Goal: Find specific page/section: Find specific page/section

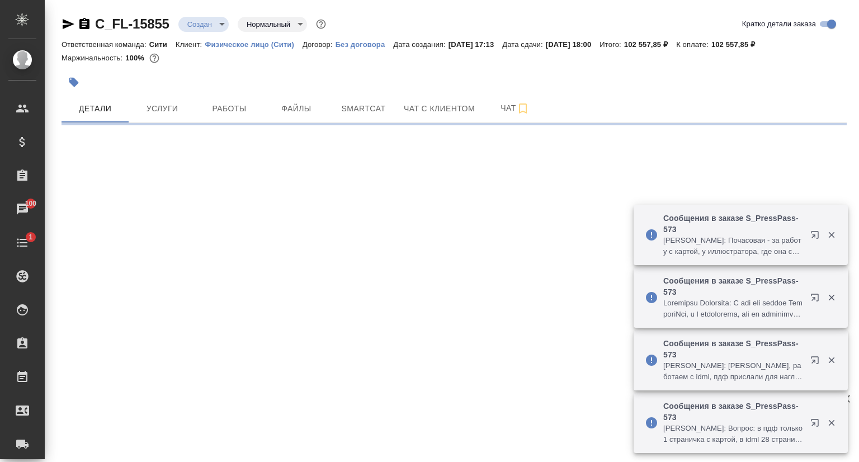
select select "RU"
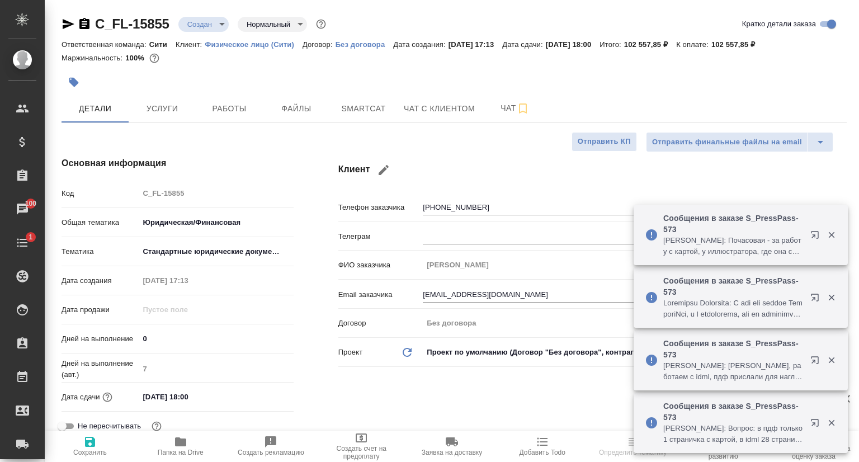
type textarea "x"
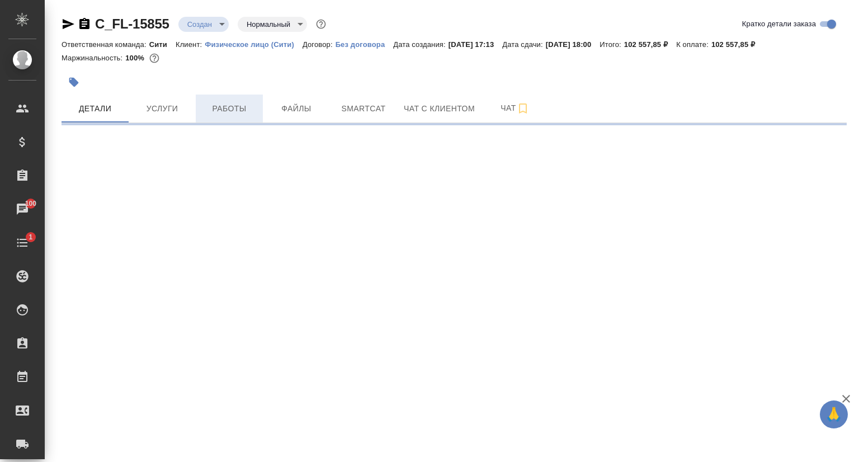
select select "RU"
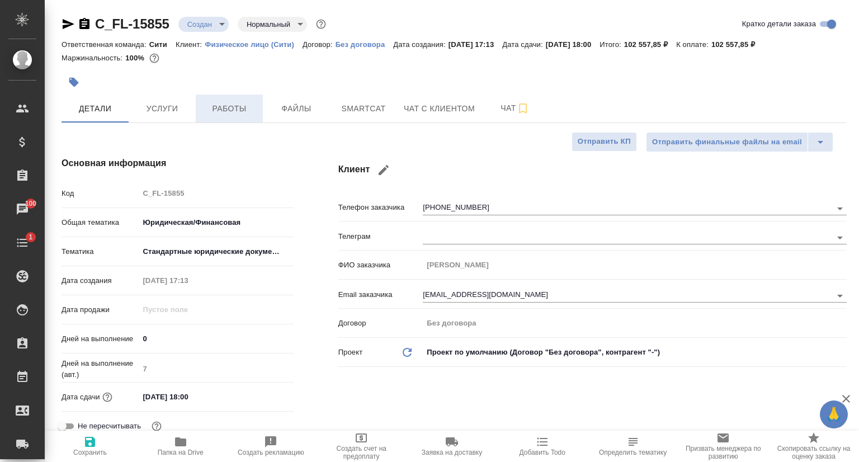
type textarea "x"
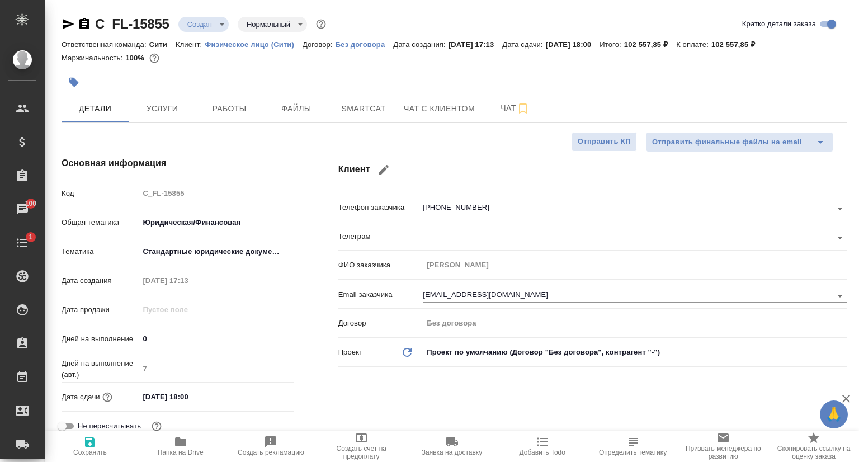
type textarea "x"
click at [68, 24] on icon "button" at bounding box center [67, 23] width 13 height 13
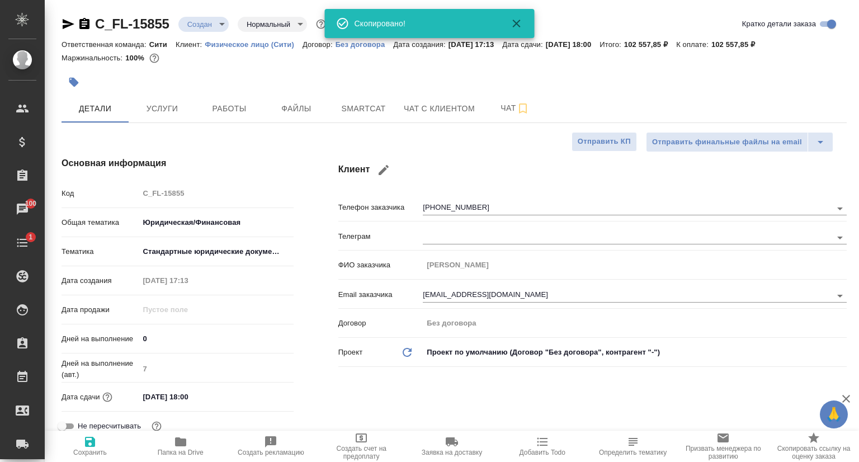
type textarea "x"
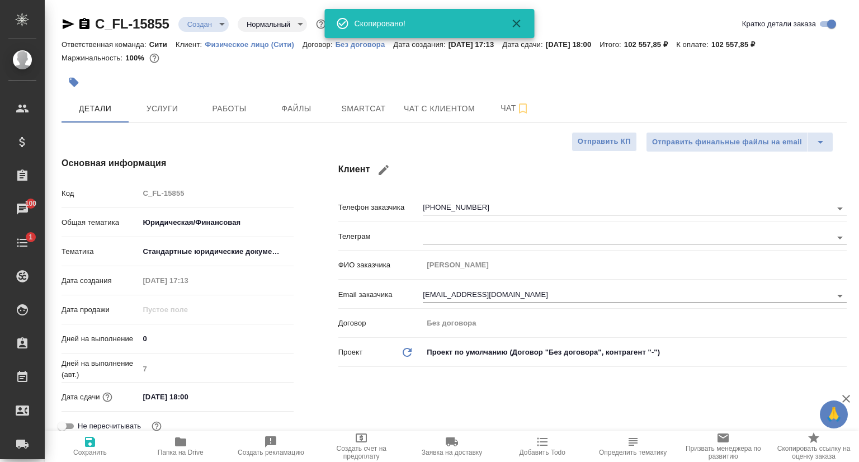
type textarea "x"
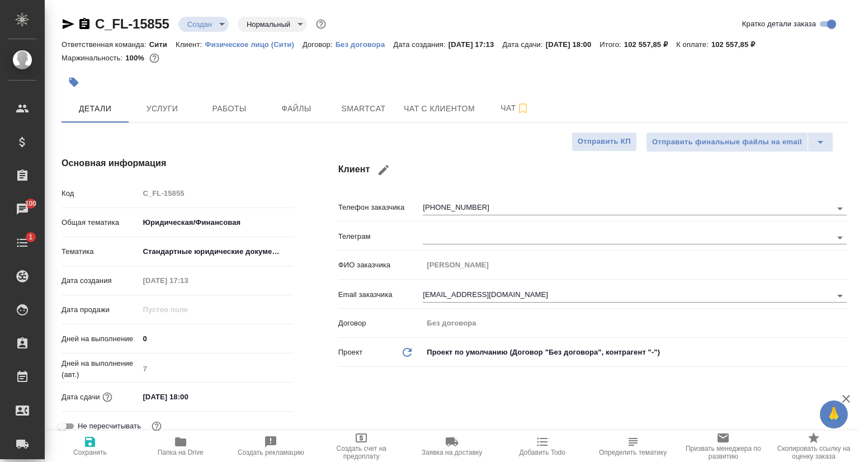
type textarea "x"
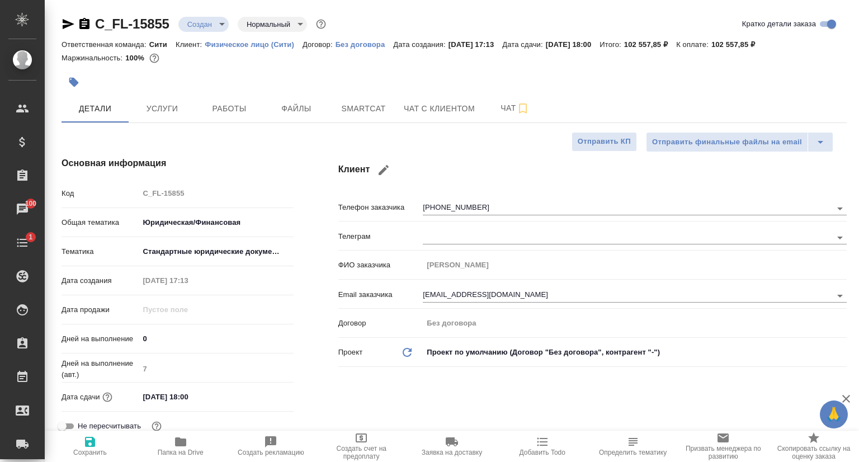
type textarea "x"
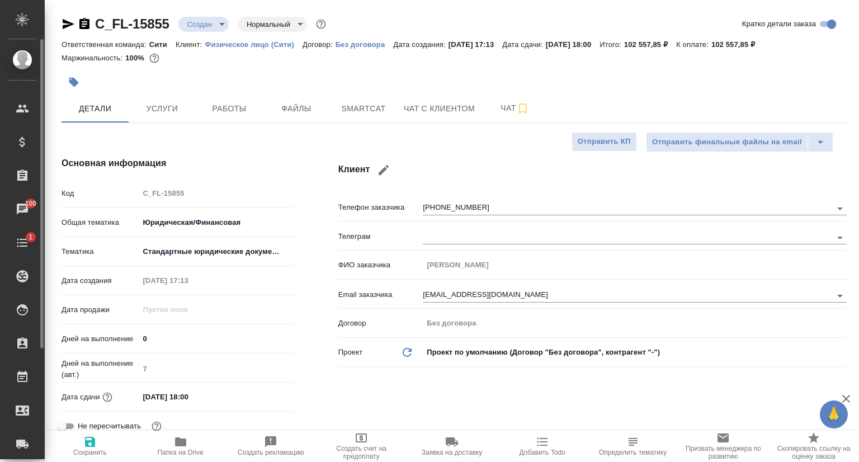
type textarea "x"
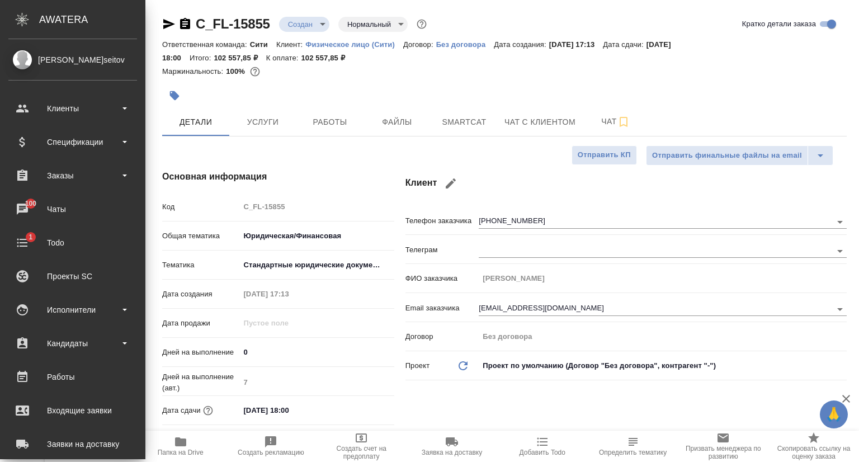
type textarea "x"
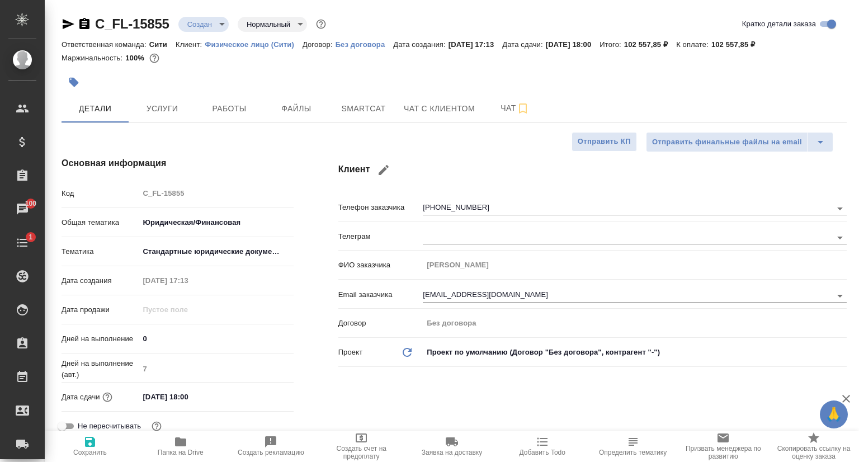
type textarea "x"
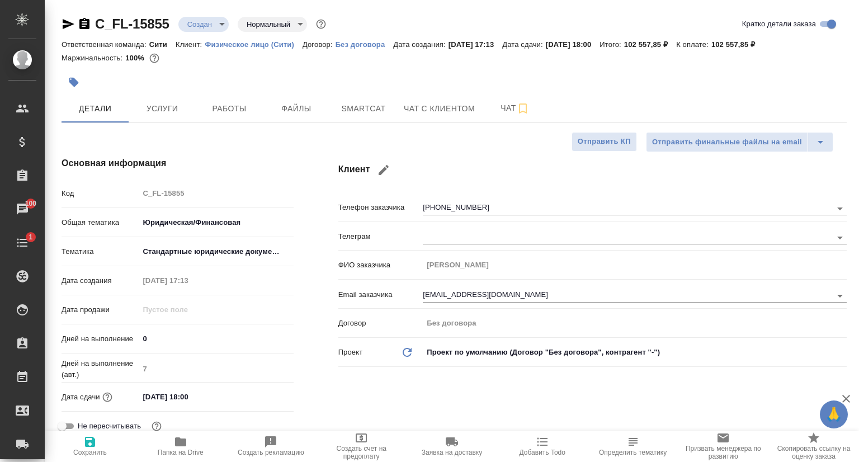
type textarea "x"
click at [155, 115] on span "Услуги" at bounding box center [162, 109] width 54 height 14
select select "RU"
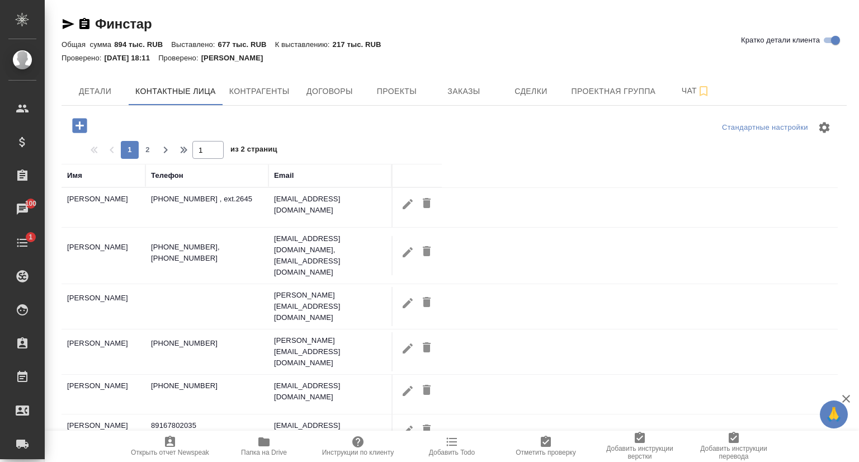
select select "RU"
drag, startPoint x: 0, startPoint y: 0, endPoint x: 465, endPoint y: 97, distance: 475.0
click at [465, 99] on button "Заказы" at bounding box center [463, 91] width 67 height 28
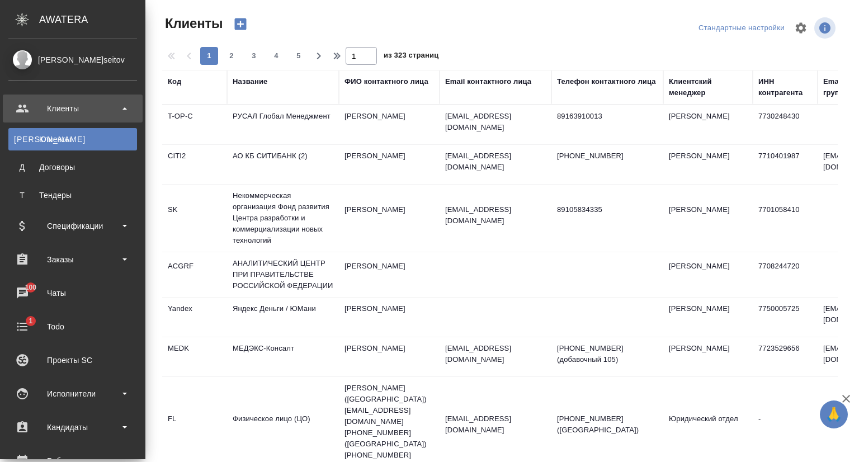
select select "RU"
click at [248, 82] on div "Название" at bounding box center [250, 81] width 35 height 11
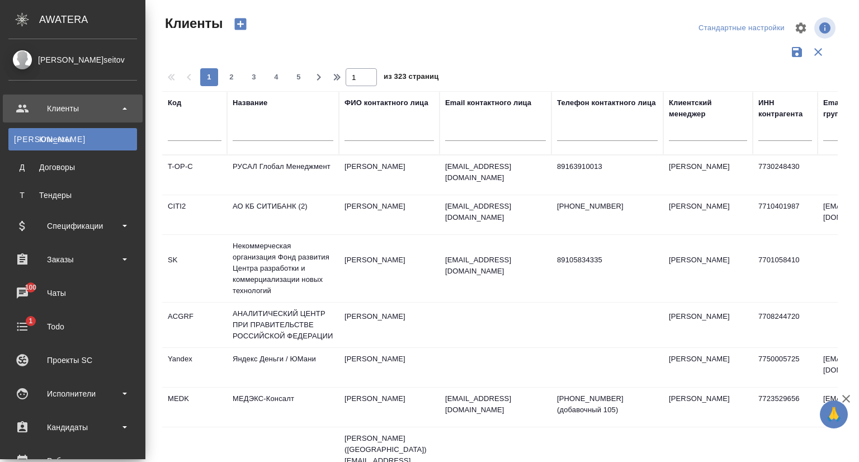
click at [266, 132] on input "text" at bounding box center [283, 134] width 101 height 14
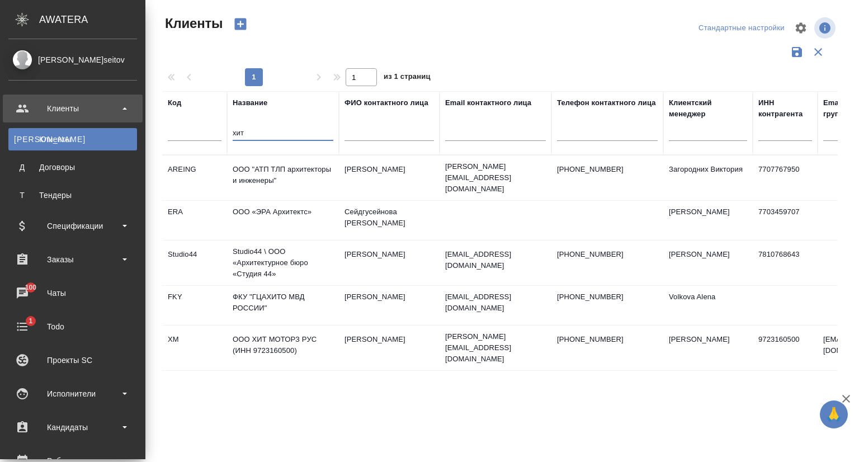
type input "хит"
click at [254, 335] on td "ООО ХИТ МОТОРЗ РУС (ИНН 9723160500)" at bounding box center [283, 347] width 112 height 39
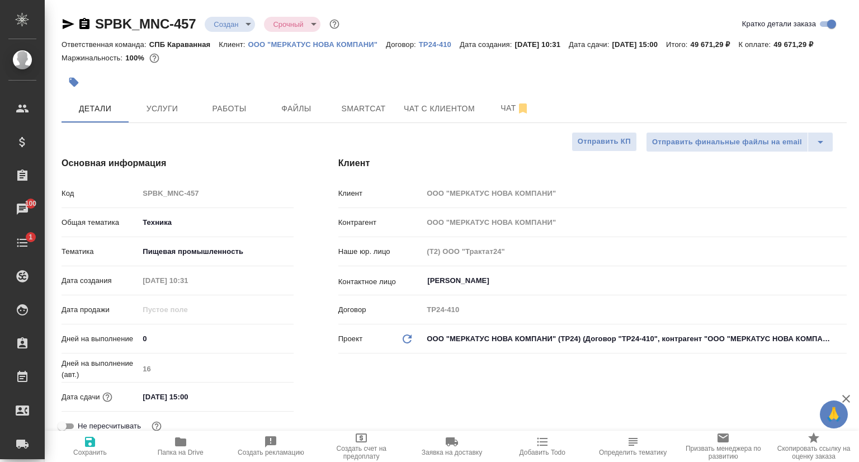
select select "RU"
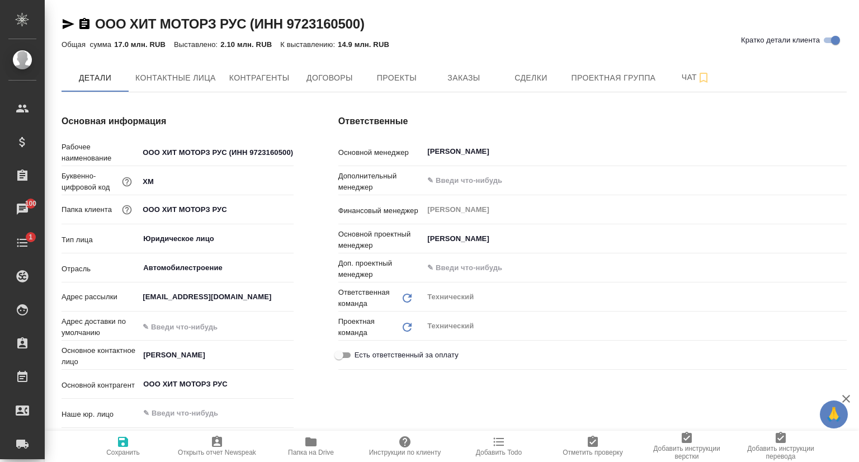
type textarea "x"
click at [468, 85] on button "Заказы" at bounding box center [463, 78] width 67 height 28
type textarea "x"
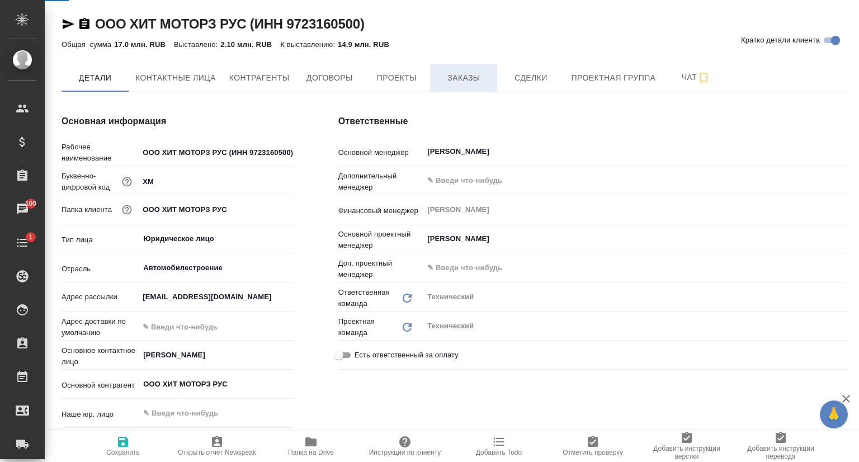
type textarea "x"
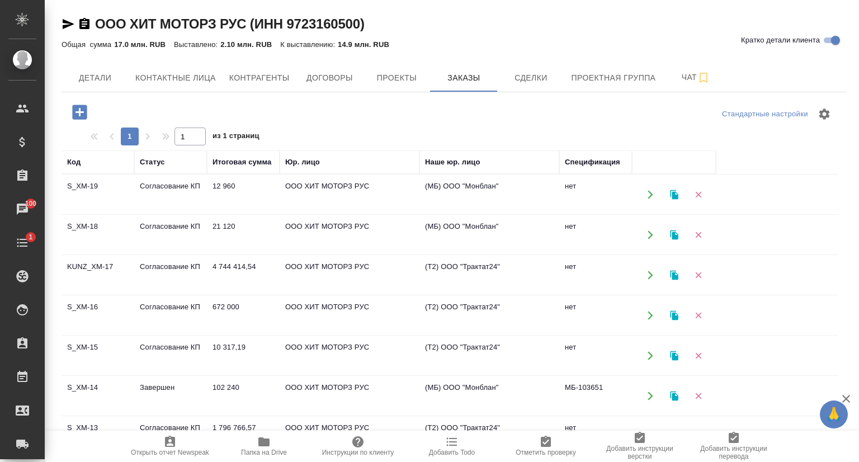
click at [85, 307] on td "S_XM-16" at bounding box center [97, 315] width 73 height 39
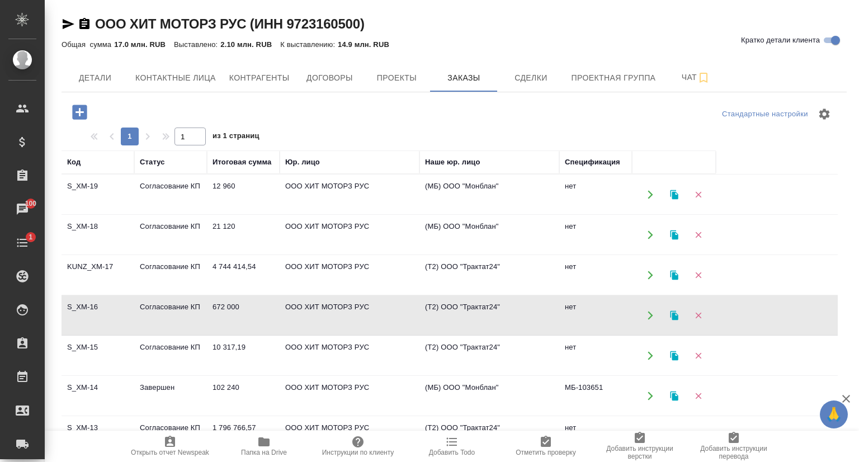
click at [85, 306] on td "S_XM-16" at bounding box center [97, 315] width 73 height 39
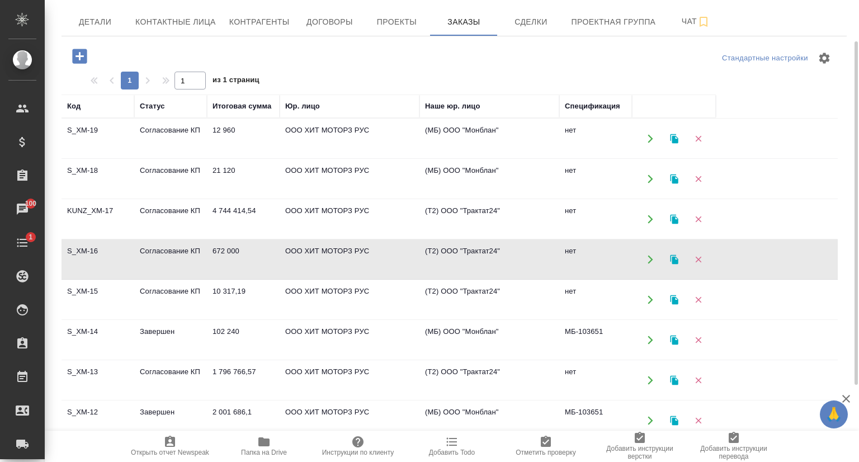
click at [91, 371] on td "S_XM-13" at bounding box center [97, 380] width 73 height 39
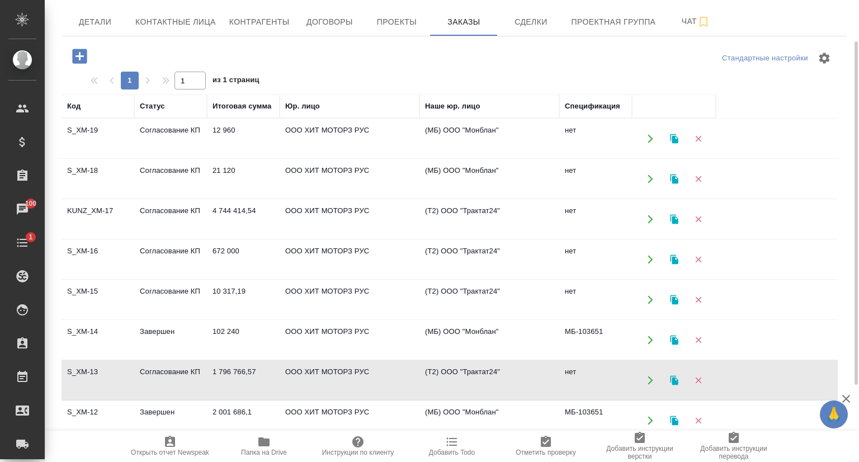
click at [91, 371] on td "S_XM-13" at bounding box center [97, 380] width 73 height 39
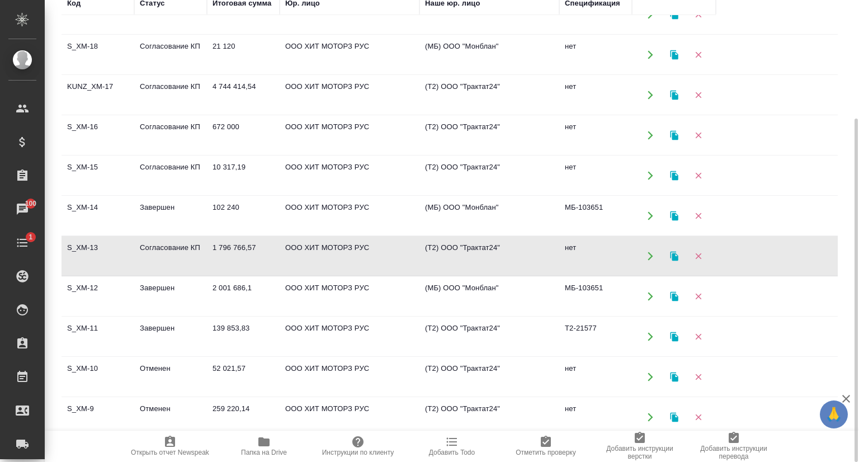
scroll to position [0, 0]
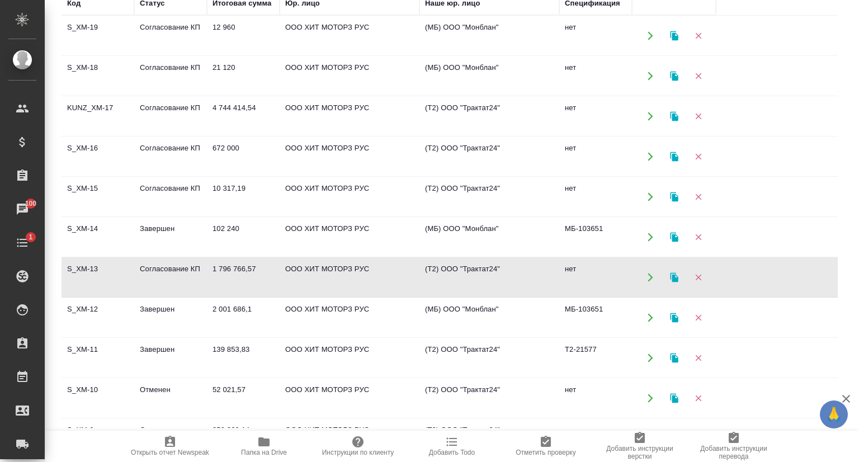
click at [91, 280] on td "S_XM-13" at bounding box center [97, 277] width 73 height 39
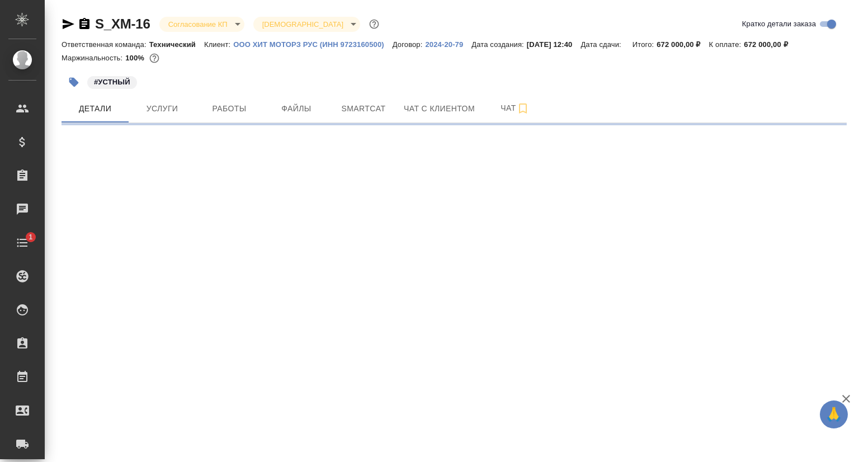
select select "RU"
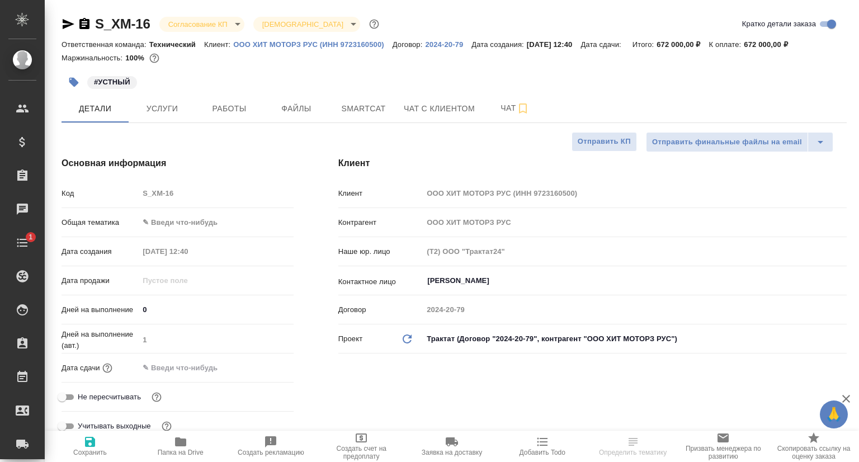
type textarea "x"
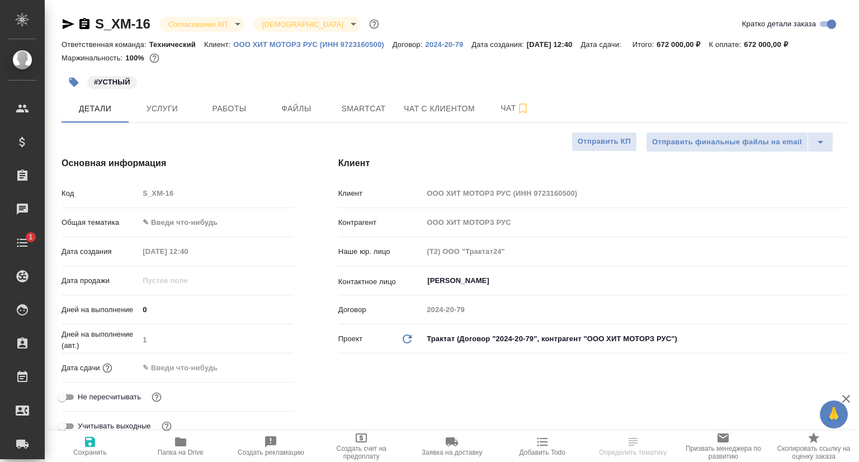
type textarea "x"
click at [154, 107] on span "Услуги" at bounding box center [162, 109] width 54 height 14
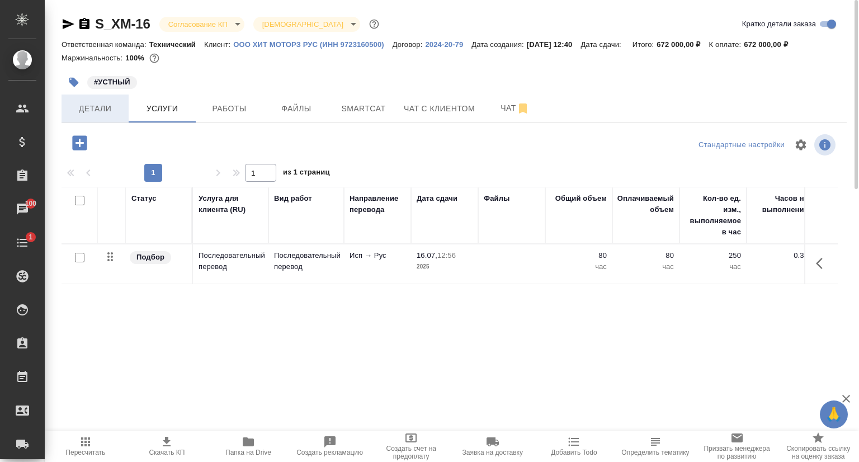
click at [106, 110] on span "Детали" at bounding box center [95, 109] width 54 height 14
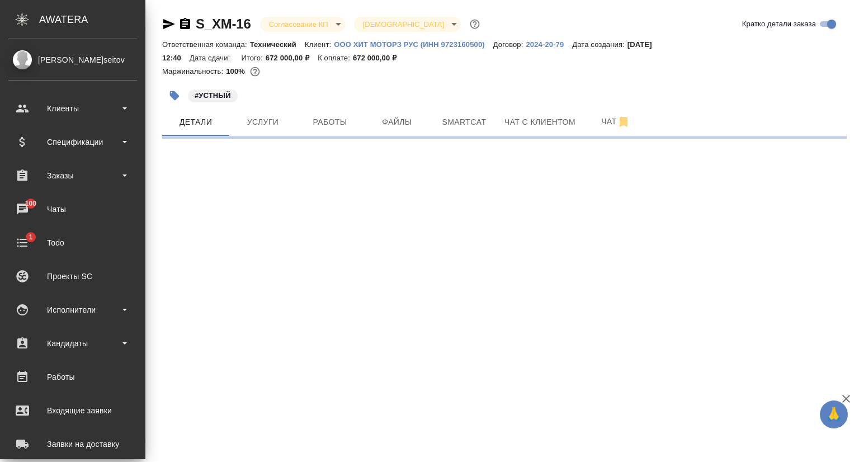
select select "RU"
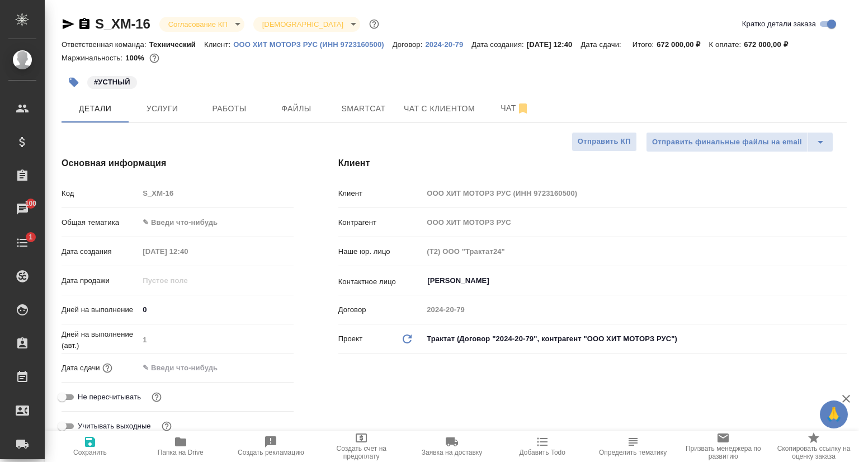
type textarea "x"
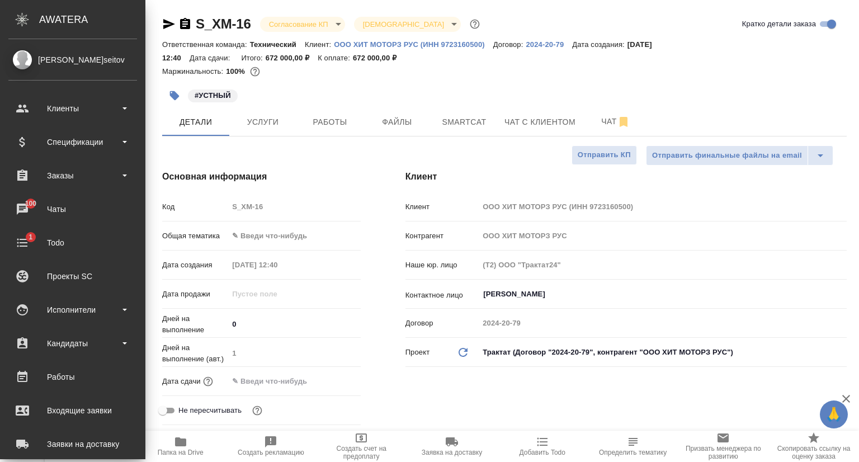
type textarea "x"
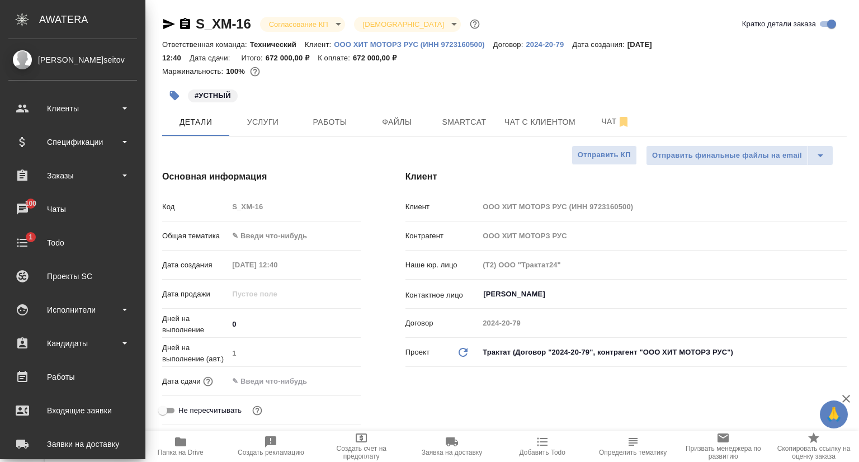
type textarea "x"
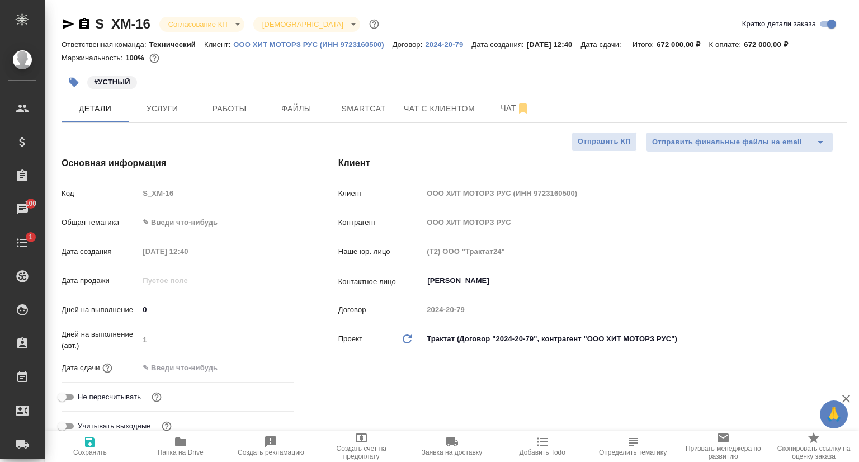
click at [67, 25] on icon "button" at bounding box center [69, 24] width 12 height 10
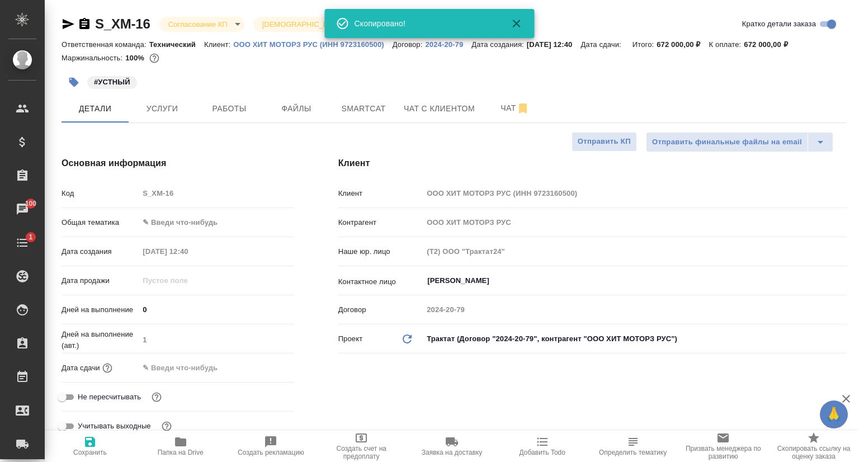
type textarea "x"
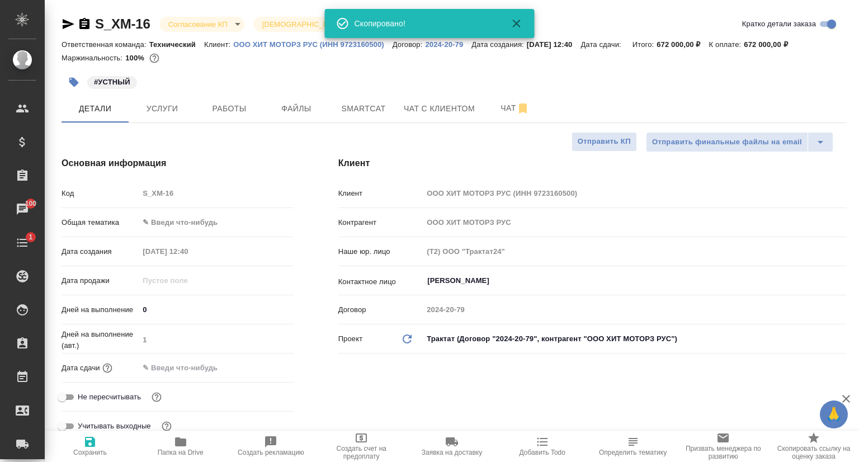
type textarea "x"
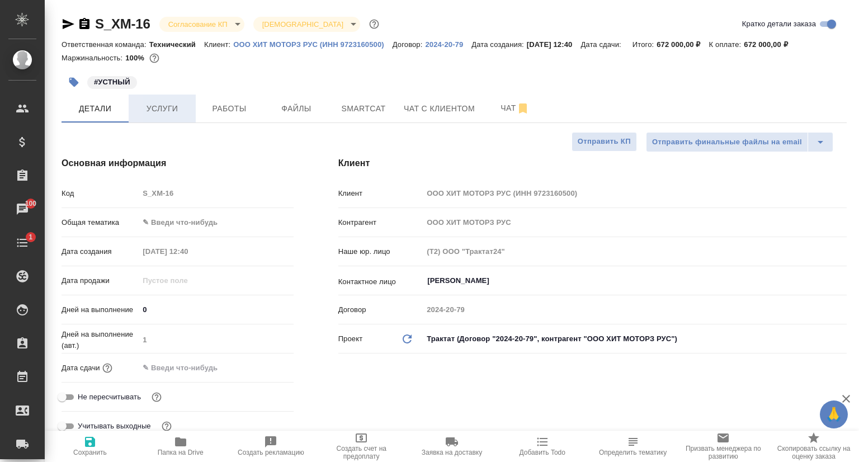
click at [174, 115] on span "Услуги" at bounding box center [162, 109] width 54 height 14
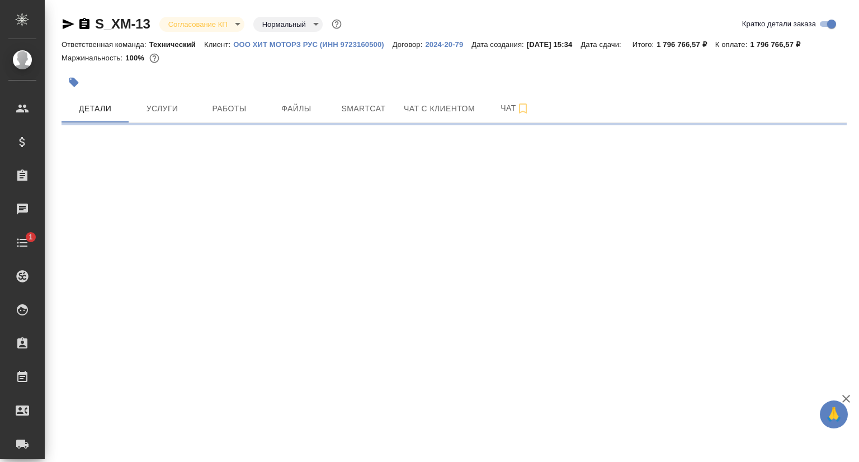
select select "RU"
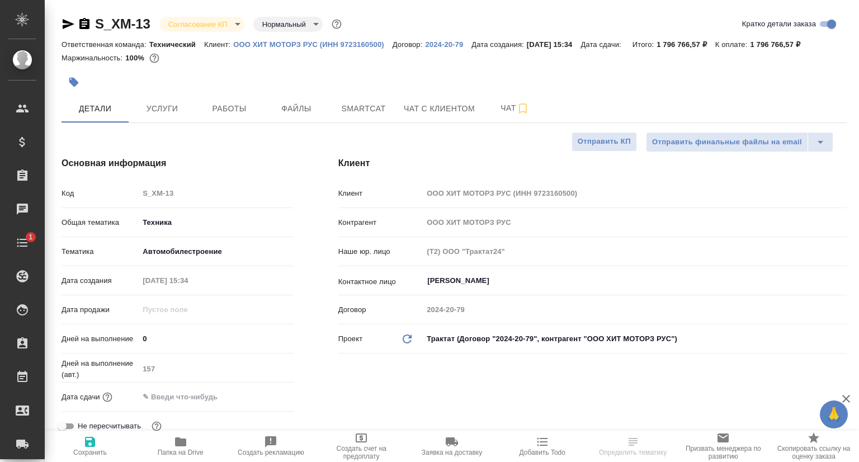
type textarea "x"
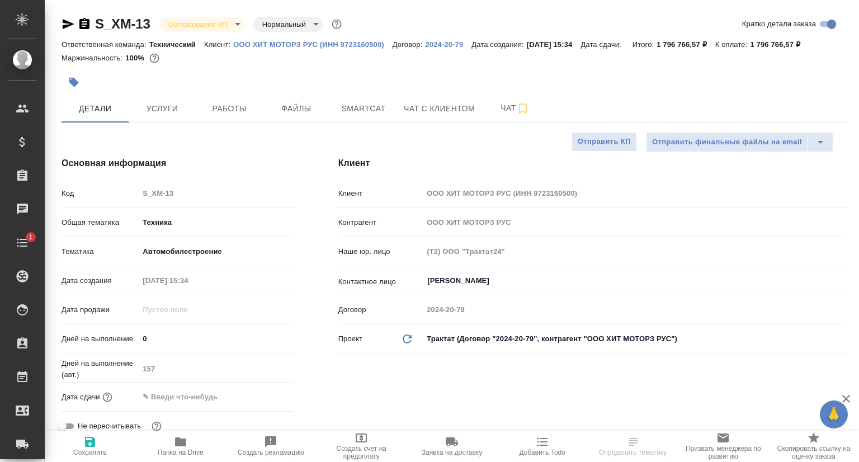
type textarea "x"
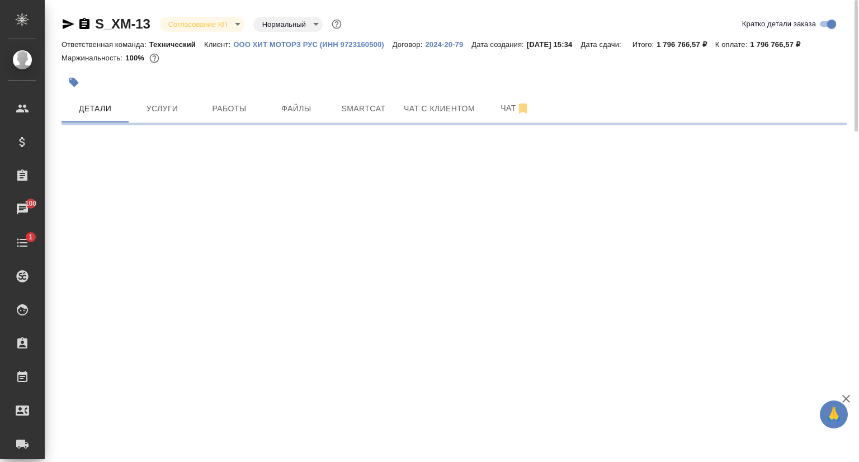
select select "RU"
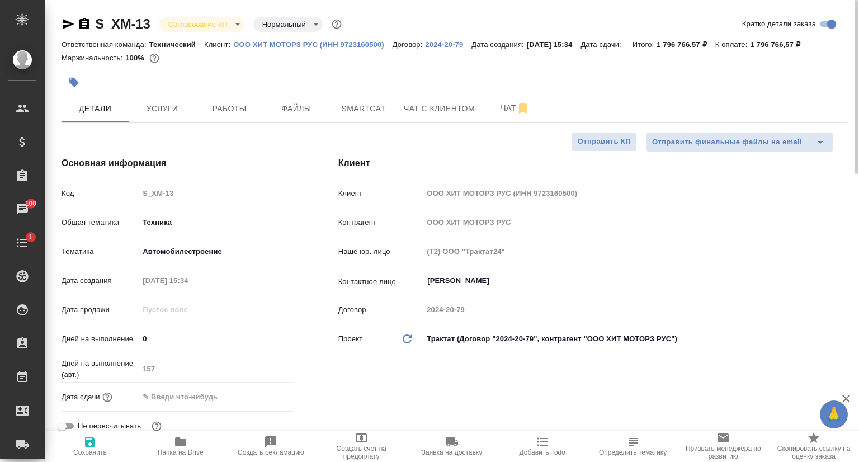
type textarea "x"
click at [138, 197] on div "Код S_XM-13" at bounding box center [177, 193] width 232 height 20
type textarea "x"
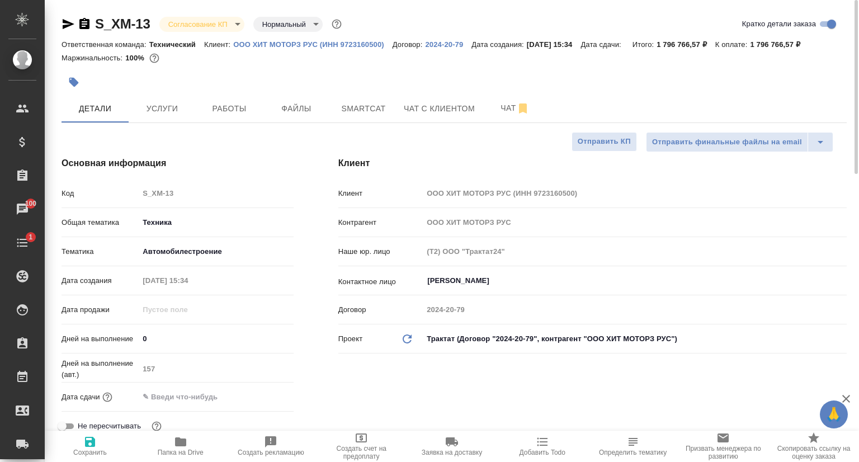
type textarea "x"
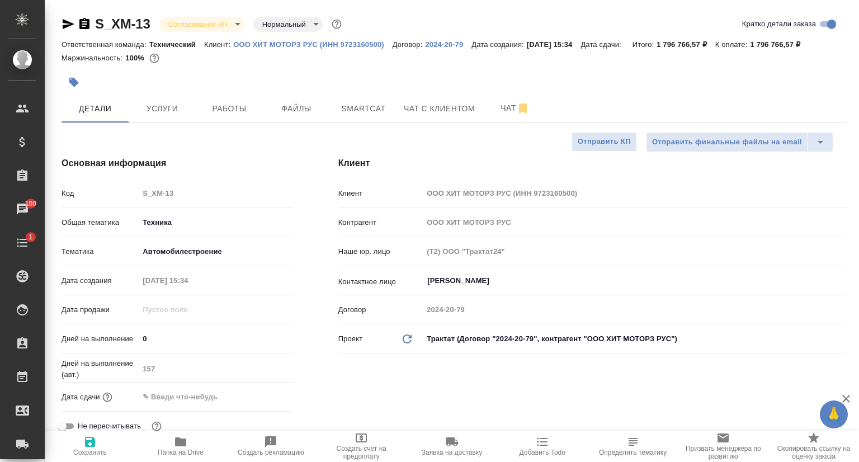
type textarea "x"
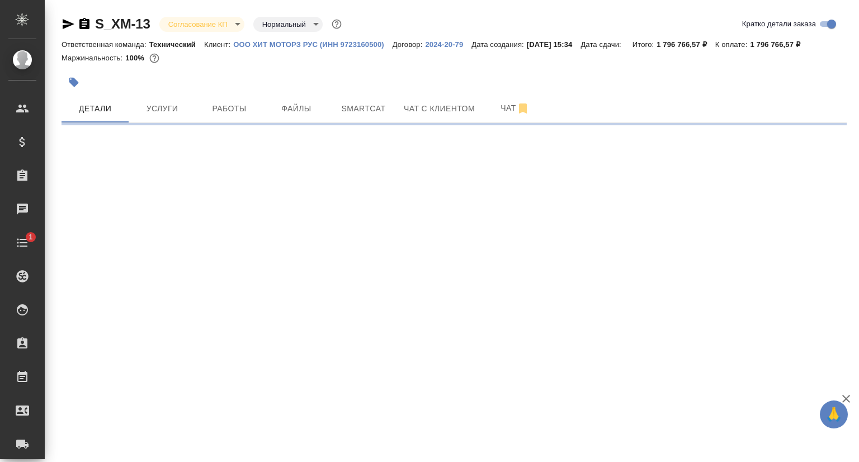
select select "RU"
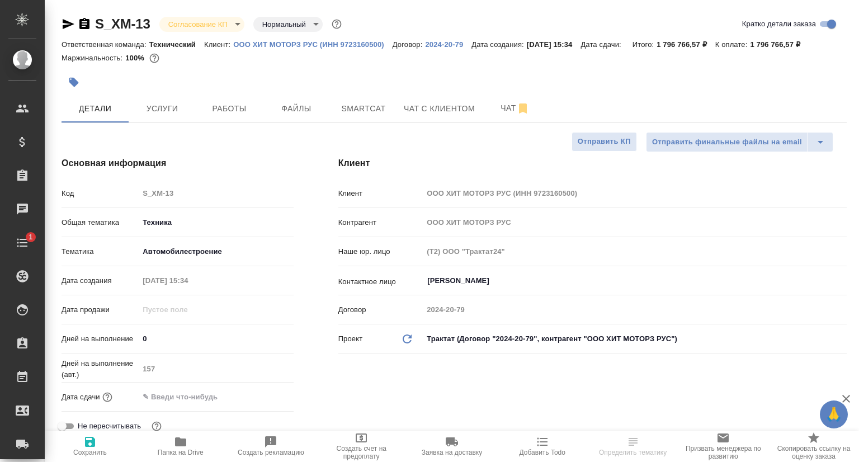
type textarea "x"
click at [155, 119] on button "Услуги" at bounding box center [162, 108] width 67 height 28
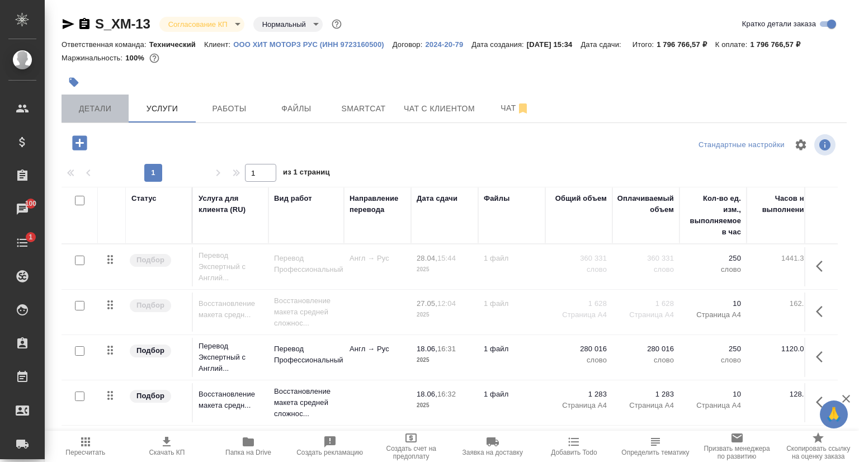
click at [94, 101] on button "Детали" at bounding box center [94, 108] width 67 height 28
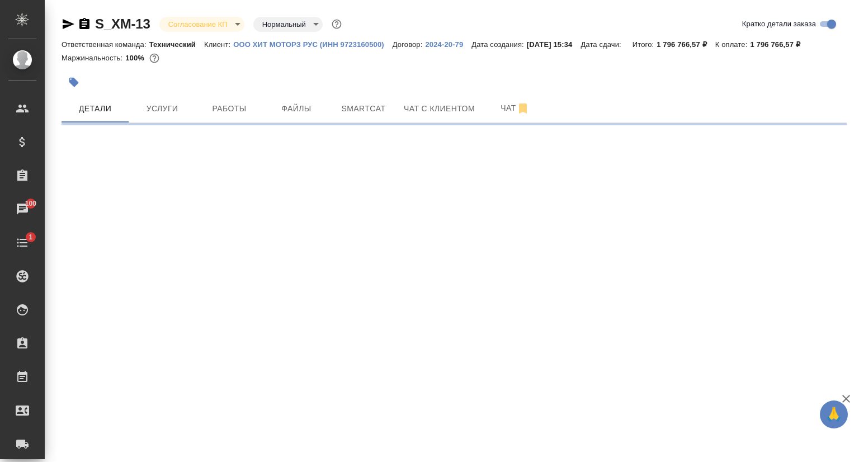
select select "RU"
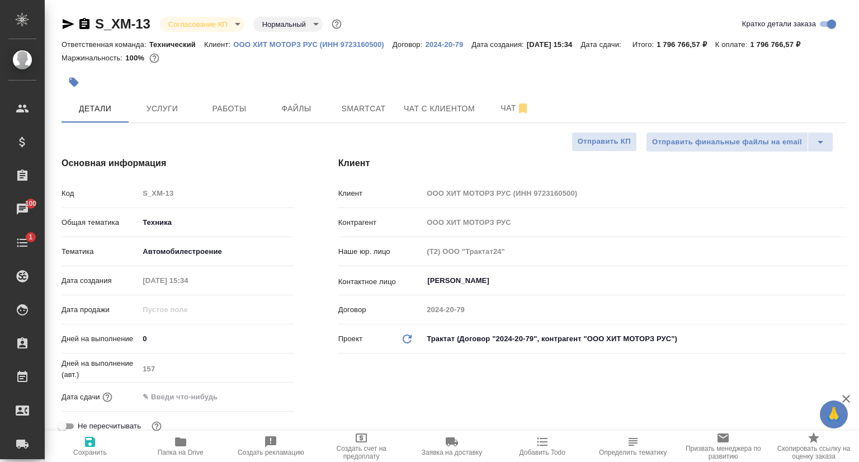
type textarea "x"
click at [68, 22] on icon "button" at bounding box center [69, 24] width 12 height 10
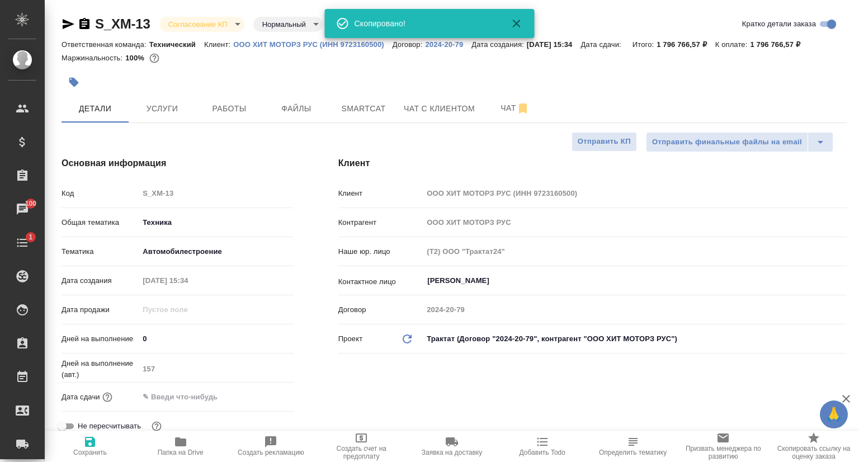
type textarea "x"
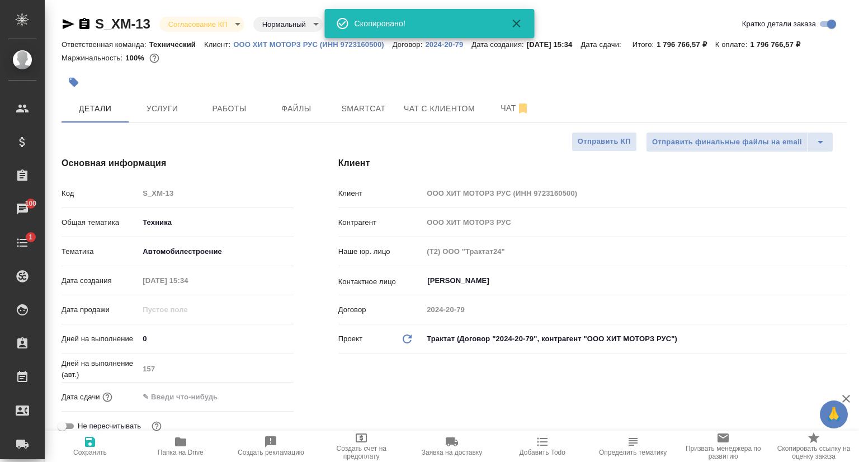
type textarea "x"
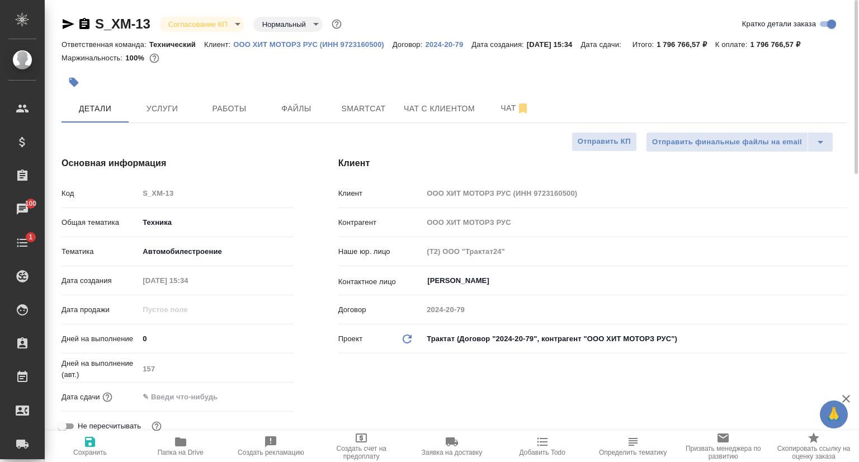
type textarea "x"
